Goal: Task Accomplishment & Management: Use online tool/utility

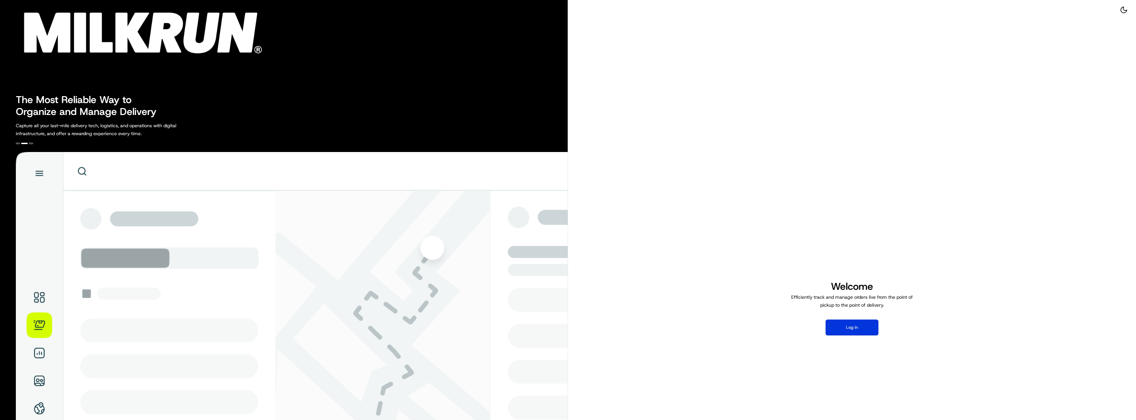
click at [838, 321] on button "Log in" at bounding box center [852, 327] width 53 height 16
